Goal: Transaction & Acquisition: Purchase product/service

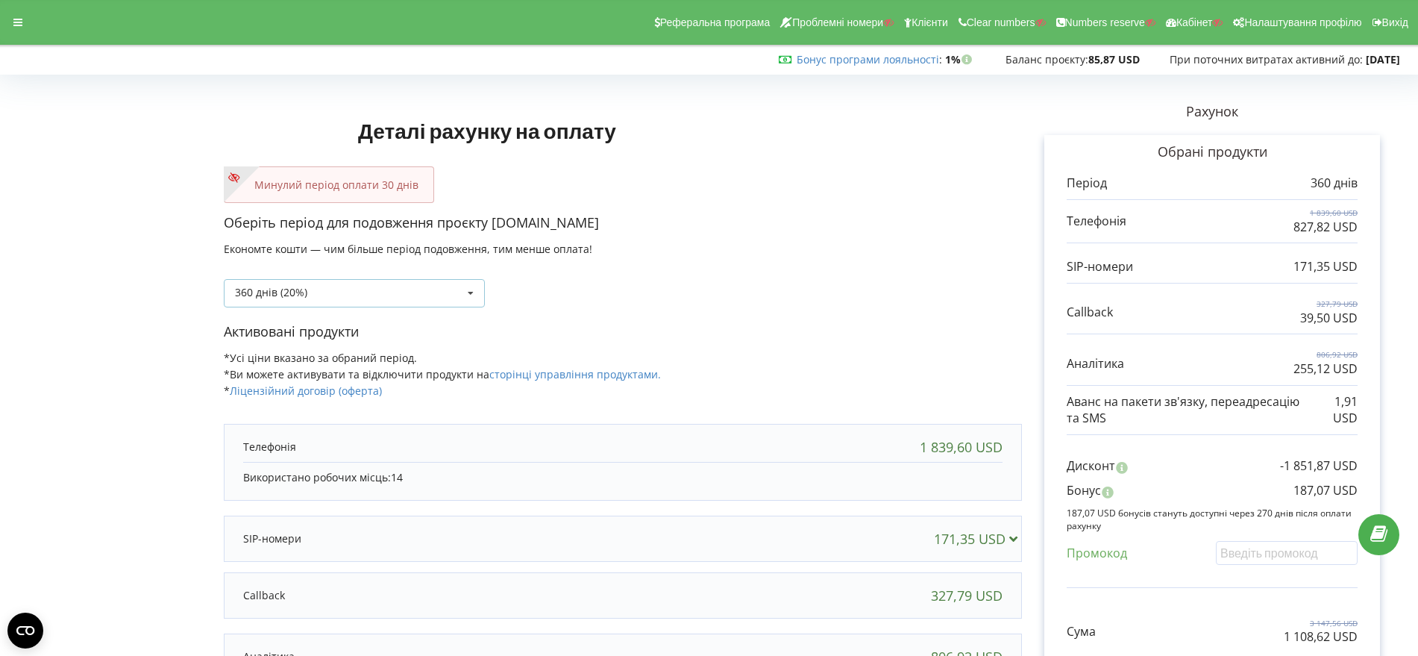
click at [469, 292] on icon at bounding box center [471, 294] width 22 height 28
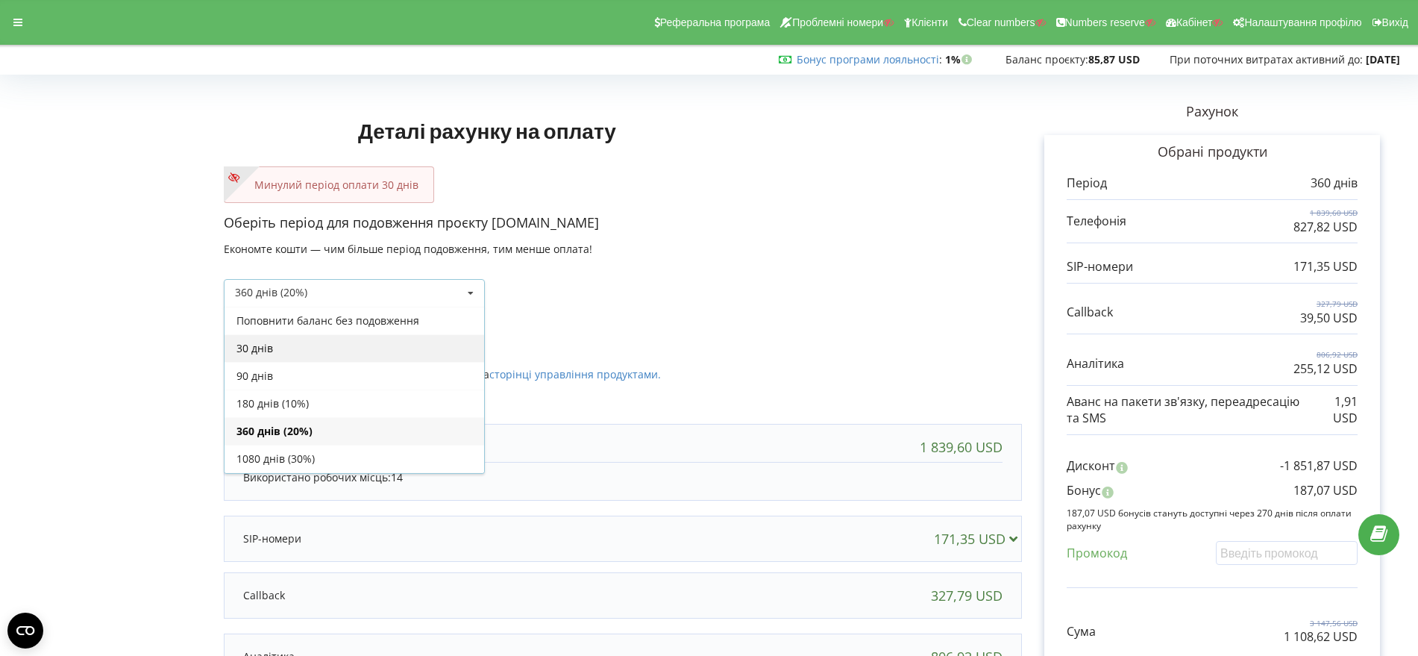
click at [391, 353] on div "30 днів" at bounding box center [355, 348] width 260 height 28
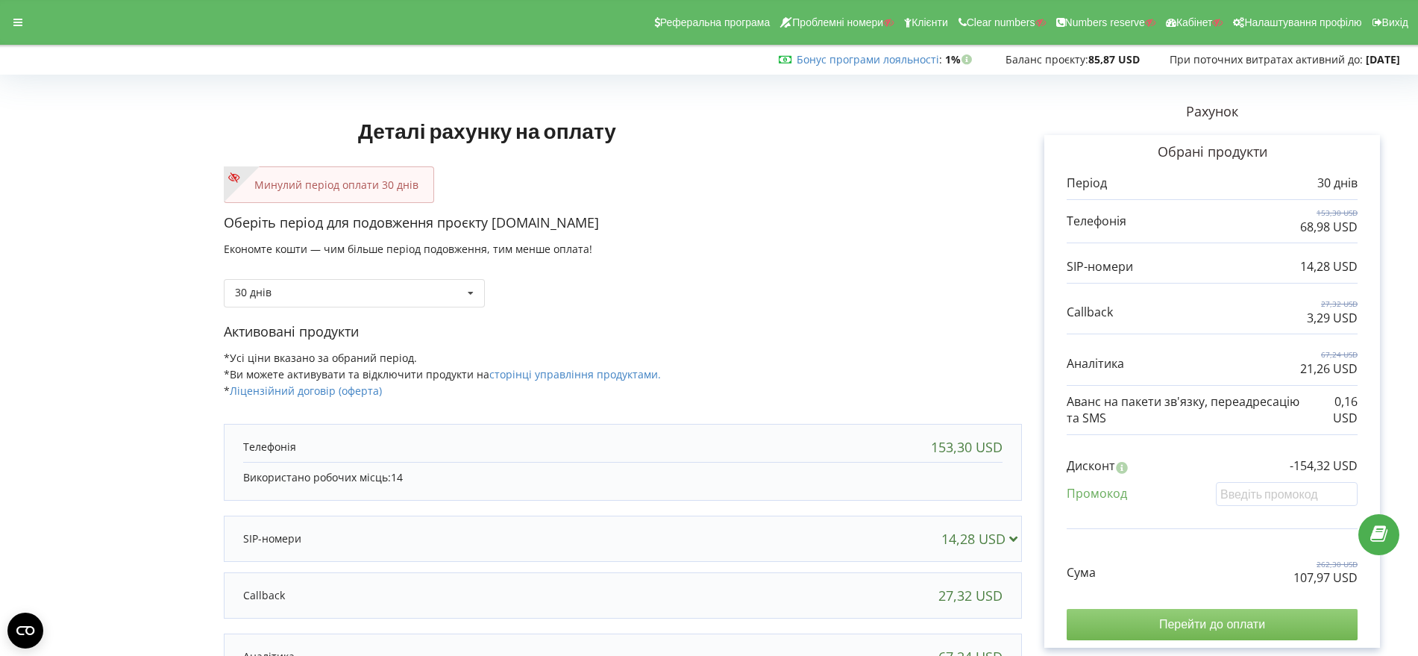
click at [1203, 624] on input "Перейти до оплати" at bounding box center [1212, 624] width 291 height 31
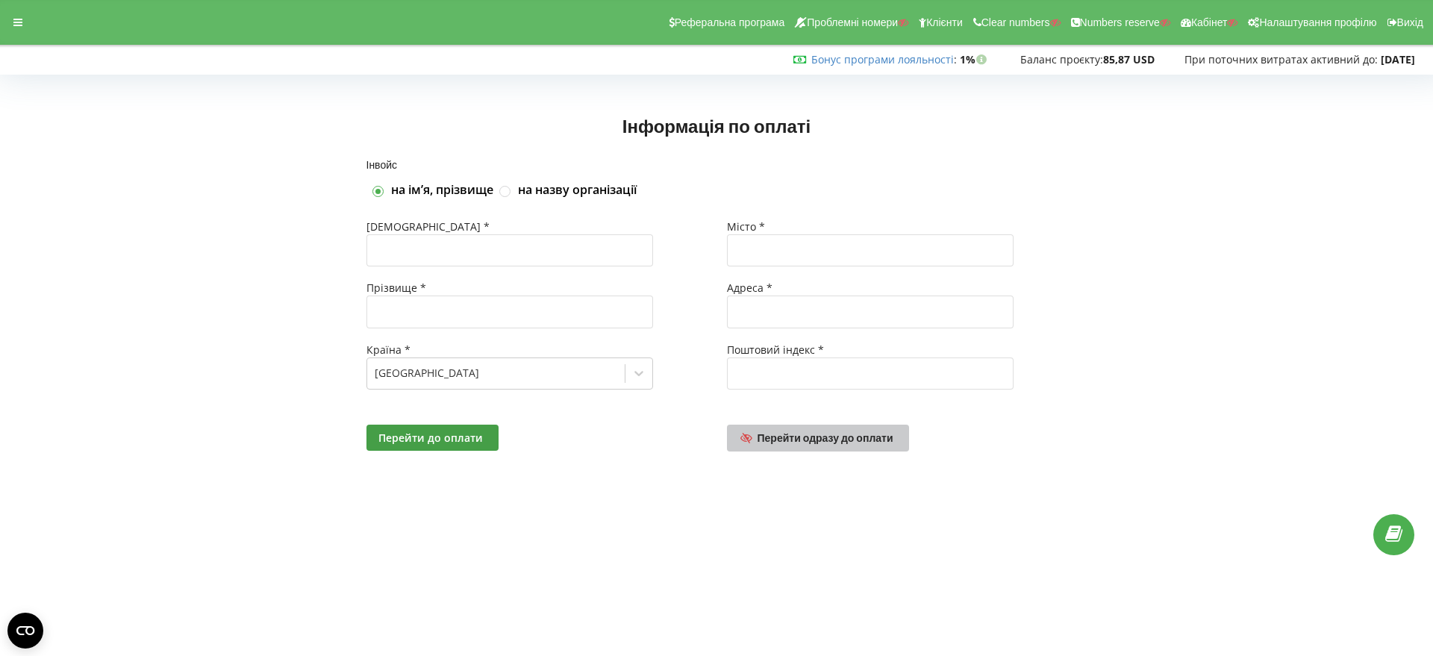
click at [856, 437] on span "Перейти одразу до оплати" at bounding box center [825, 437] width 136 height 13
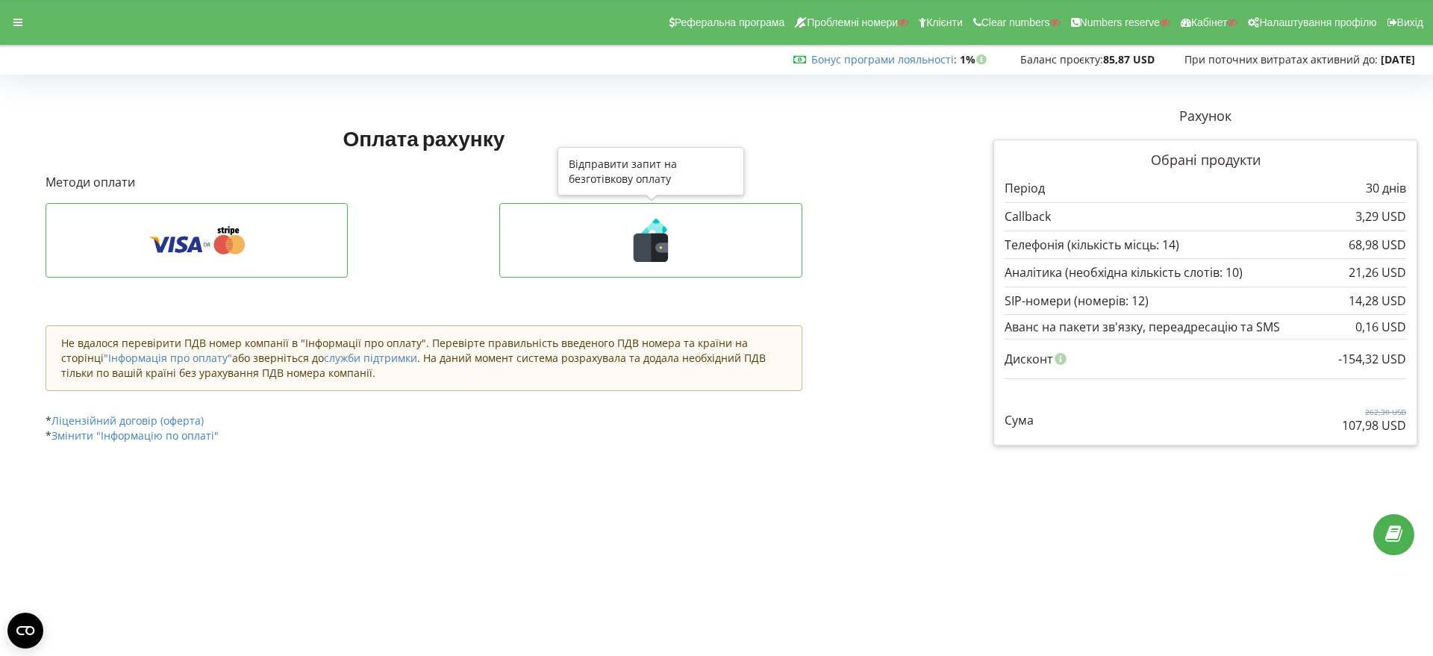
click at [669, 244] on icon at bounding box center [651, 240] width 272 height 43
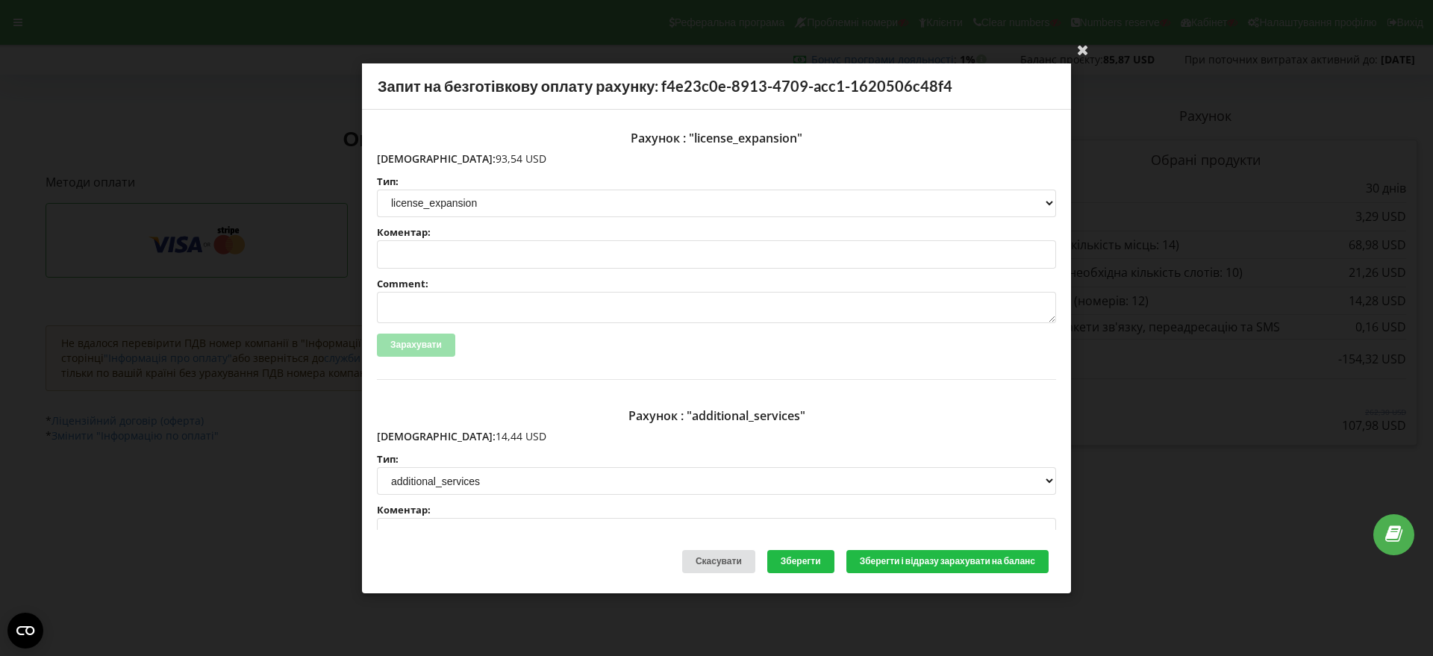
drag, startPoint x: 488, startPoint y: 158, endPoint x: 408, endPoint y: 158, distance: 79.8
click at [408, 158] on p "[DEMOGRAPHIC_DATA]: 93,54 USD" at bounding box center [716, 158] width 679 height 15
copy p "93,54 USD"
drag, startPoint x: 478, startPoint y: 438, endPoint x: 410, endPoint y: 434, distance: 68.0
click at [410, 434] on p "[DEMOGRAPHIC_DATA]: 14,44 USD" at bounding box center [716, 436] width 679 height 15
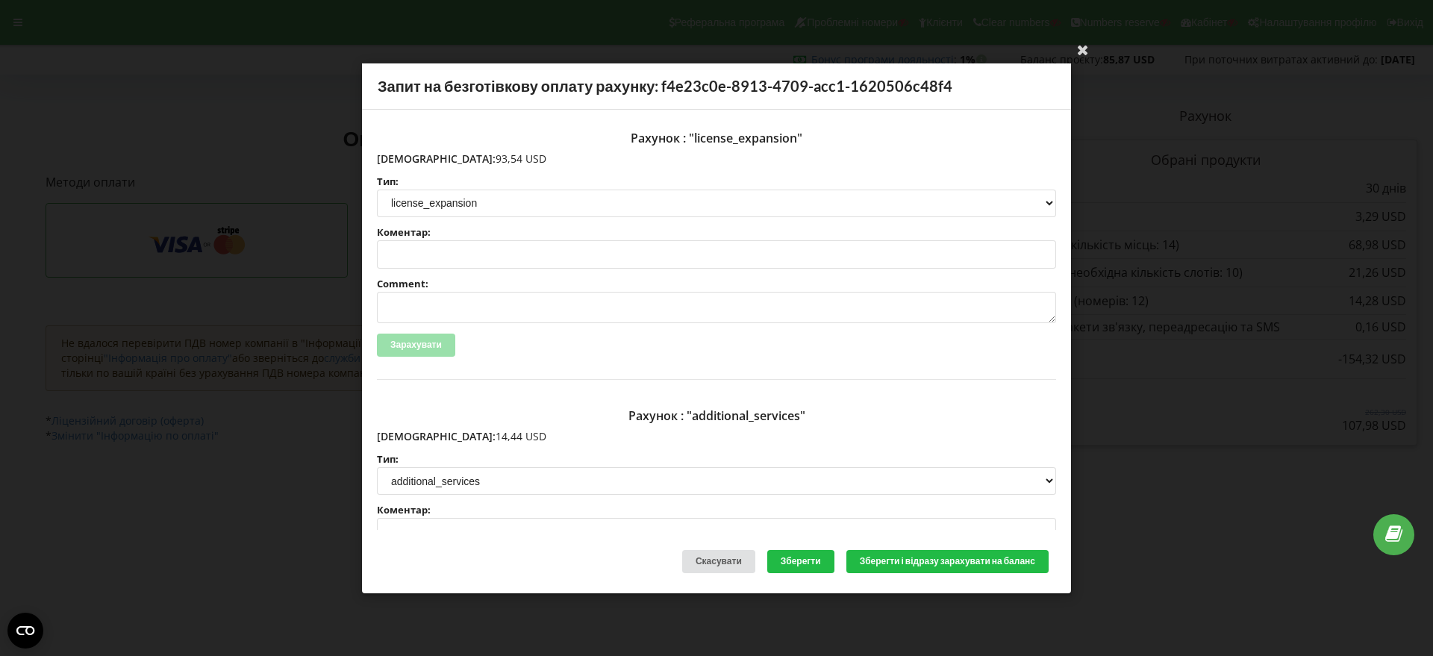
copy p "14,44 USD"
